Goal: Task Accomplishment & Management: Use online tool/utility

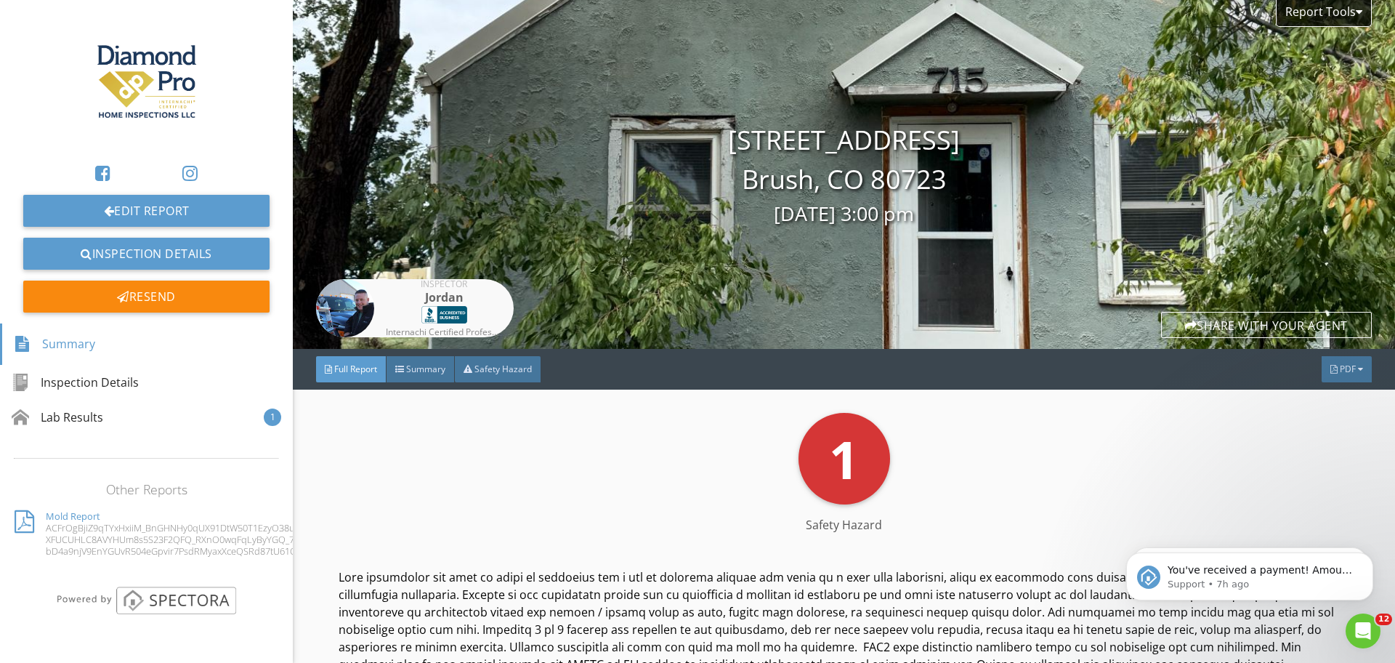
click at [211, 135] on div "Report Published! The report has been sent and the finalized PDF is being built…" at bounding box center [697, 331] width 1395 height 663
click at [187, 266] on link "Inspection Details" at bounding box center [146, 254] width 246 height 32
click at [187, 262] on link "Inspection Details" at bounding box center [146, 254] width 246 height 32
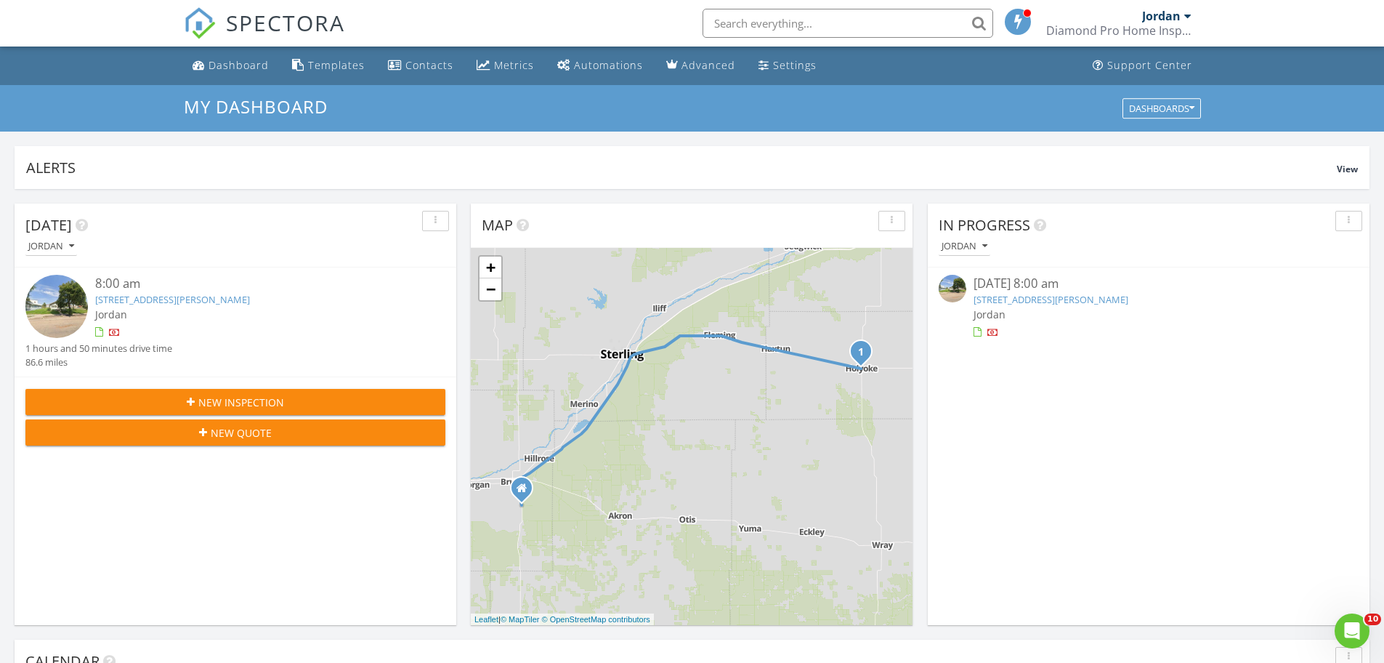
click at [103, 298] on link "205 W Emerson St, Holyoke, CO 80734" at bounding box center [172, 299] width 155 height 13
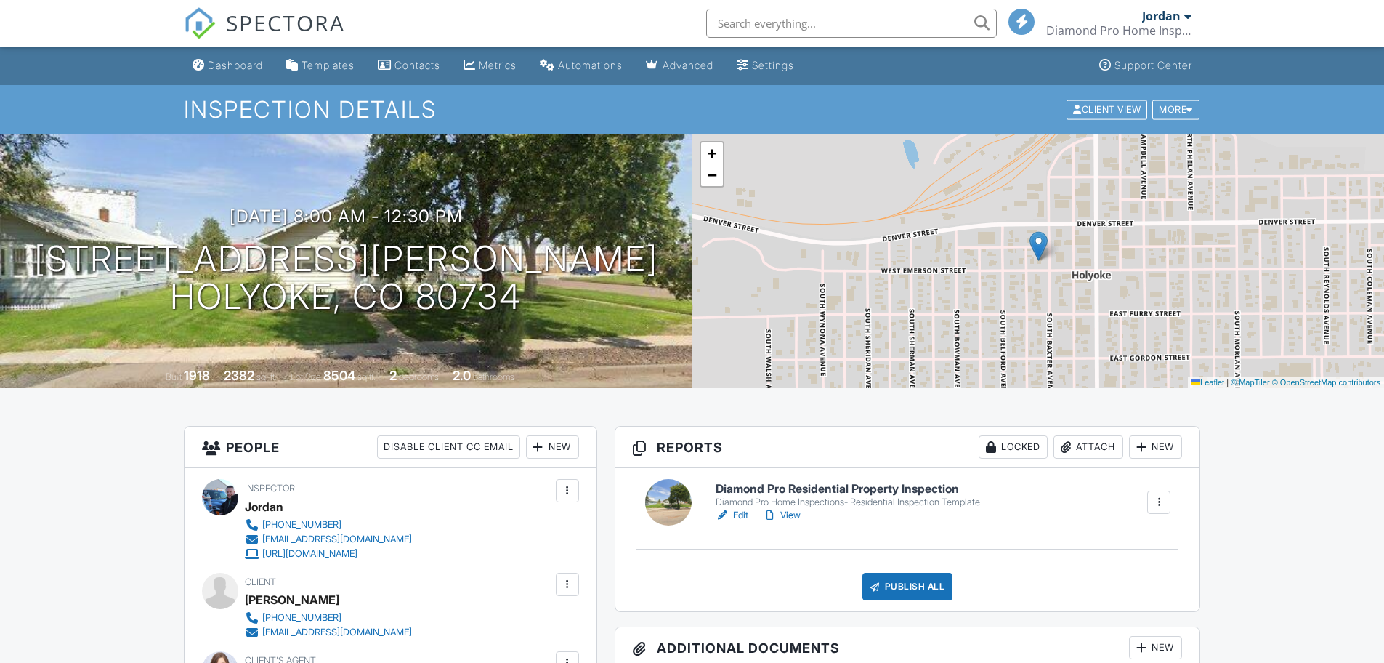
click at [742, 514] on link "Edit" at bounding box center [732, 515] width 33 height 15
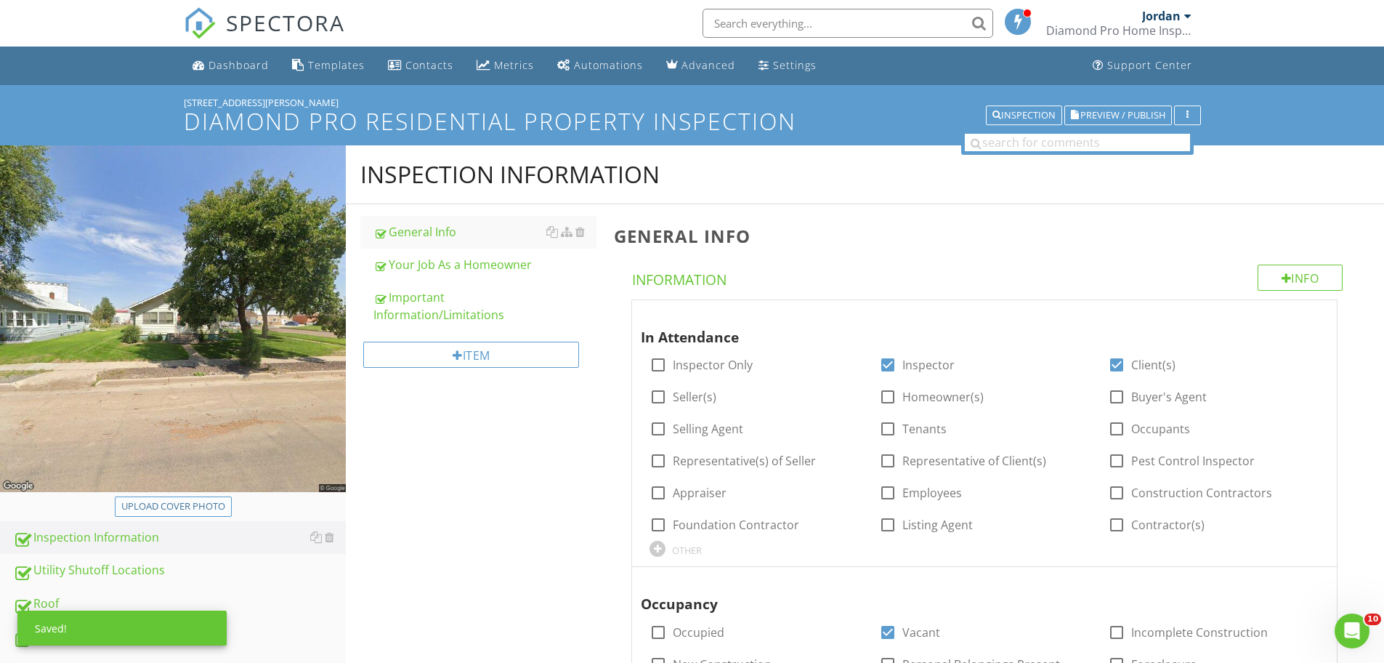
click at [210, 499] on div "Upload cover photo" at bounding box center [173, 506] width 104 height 15
type input "C:\fakepath\IMG_1232.JPG"
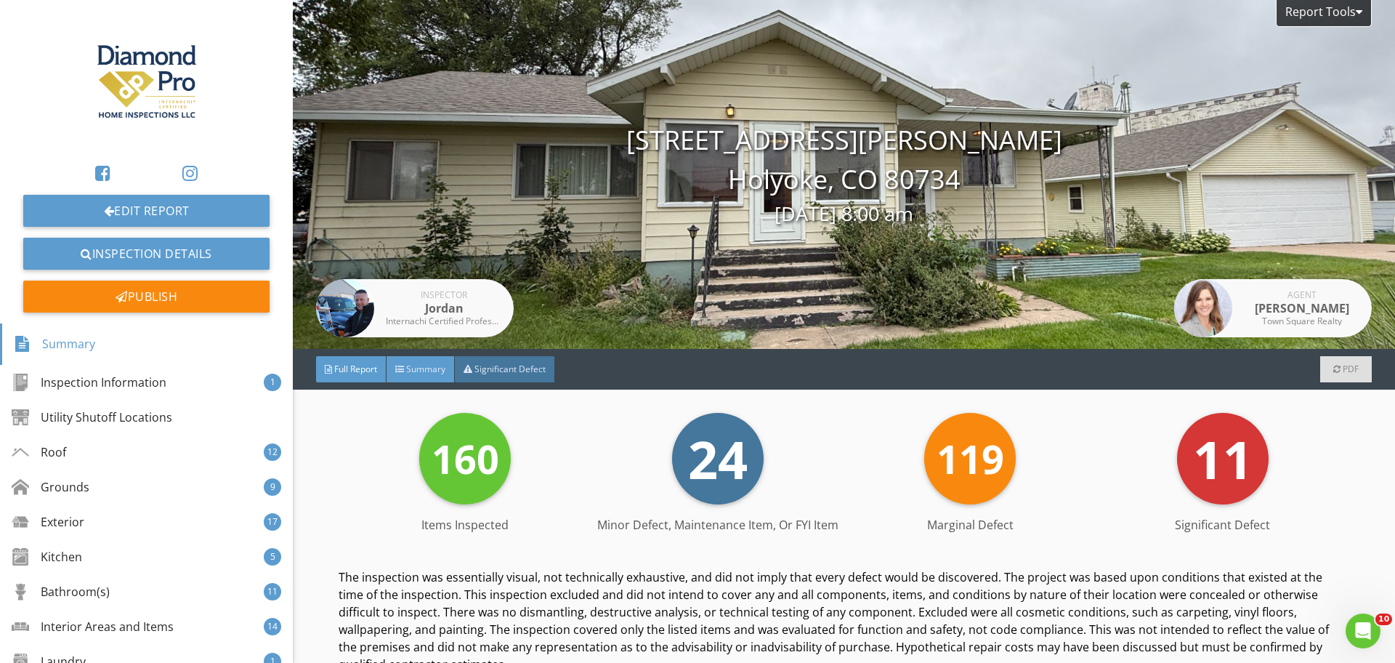
click at [408, 365] on span "Summary" at bounding box center [425, 368] width 39 height 12
